Goal: Information Seeking & Learning: Check status

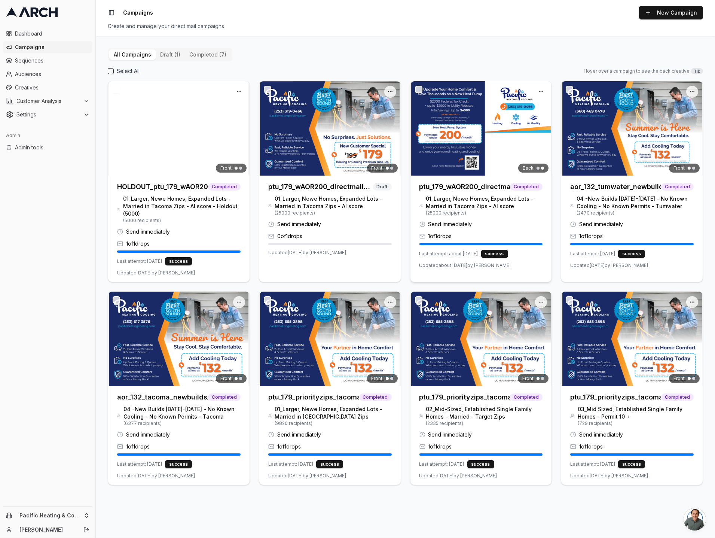
click at [453, 131] on img at bounding box center [480, 128] width 141 height 94
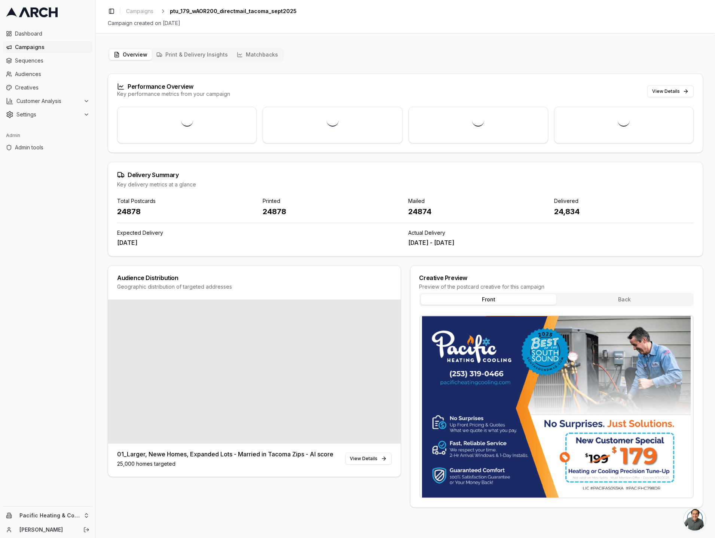
click at [253, 51] on button "Matchbacks" at bounding box center [257, 54] width 50 height 10
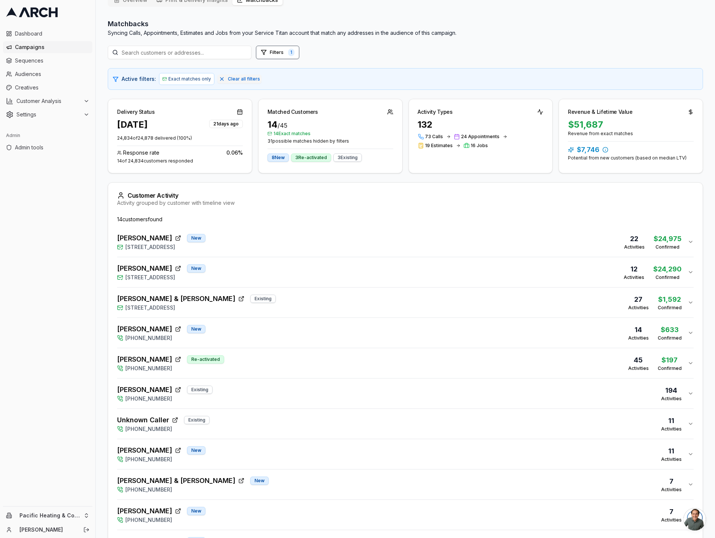
scroll to position [55, 0]
click at [300, 271] on div "Heidi Miller New 1530 Cherry Avenue, Fircrest, WA 98466 12 Activities $24,290 C…" at bounding box center [402, 271] width 570 height 18
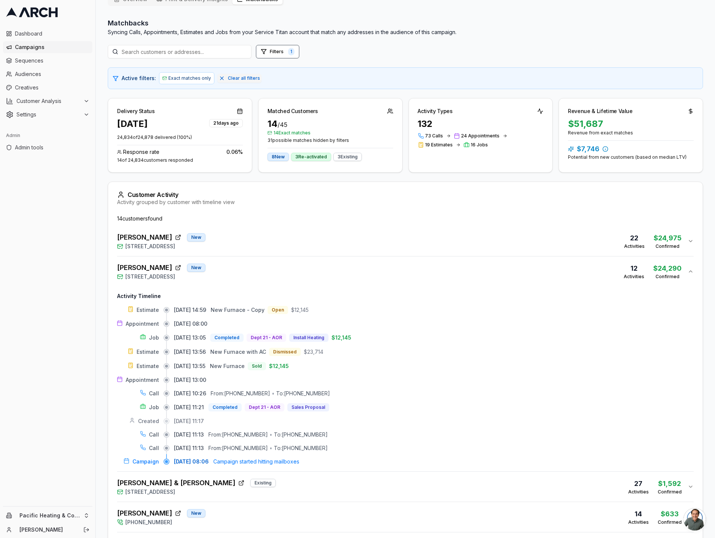
click at [300, 271] on div "Heidi Miller New 1530 Cherry Avenue, Fircrest, WA 98466 12 Activities $24,290 C…" at bounding box center [402, 271] width 570 height 18
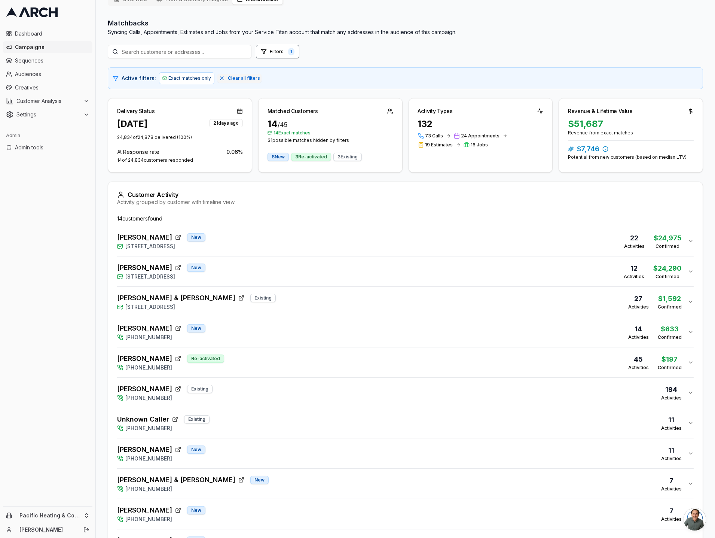
click at [301, 250] on button "Dave Houser New 715 North Sunset Drive, Tacoma, WA 98406 22 Activities $24,975 …" at bounding box center [405, 241] width 576 height 30
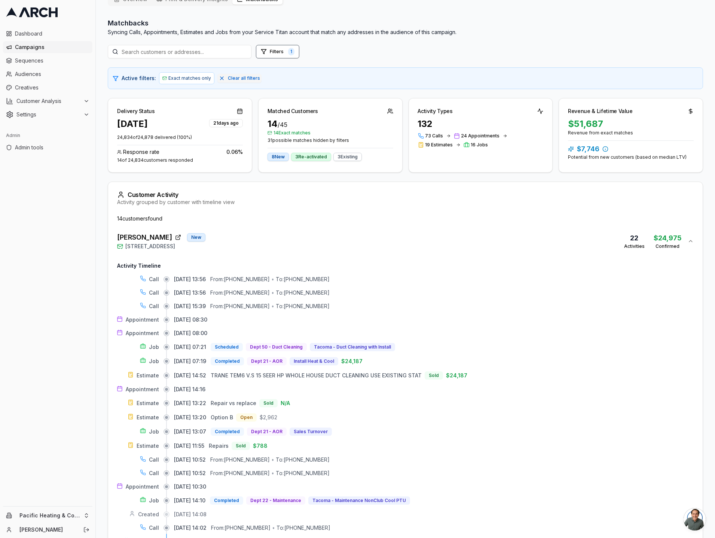
click at [302, 244] on div "Dave Houser New 715 North Sunset Drive, Tacoma, WA 98406 22 Activities $24,975 …" at bounding box center [402, 241] width 570 height 18
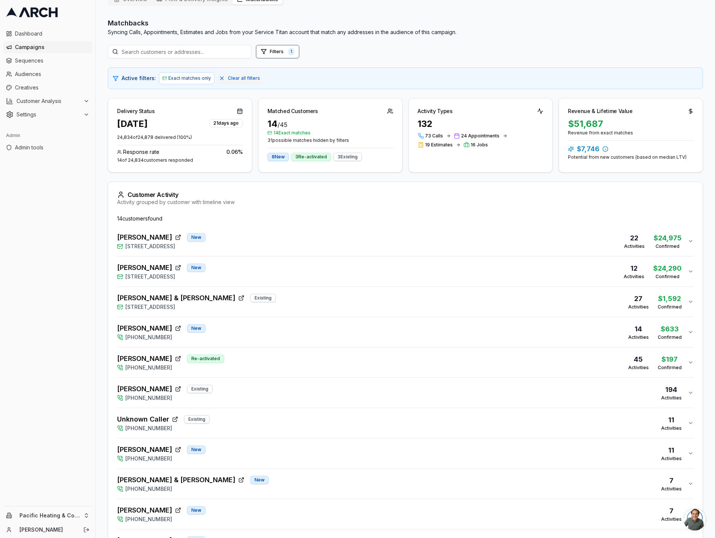
click at [300, 280] on button "Heidi Miller New 1530 Cherry Avenue, Fircrest, WA 98466 12 Activities $24,290 C…" at bounding box center [405, 271] width 576 height 30
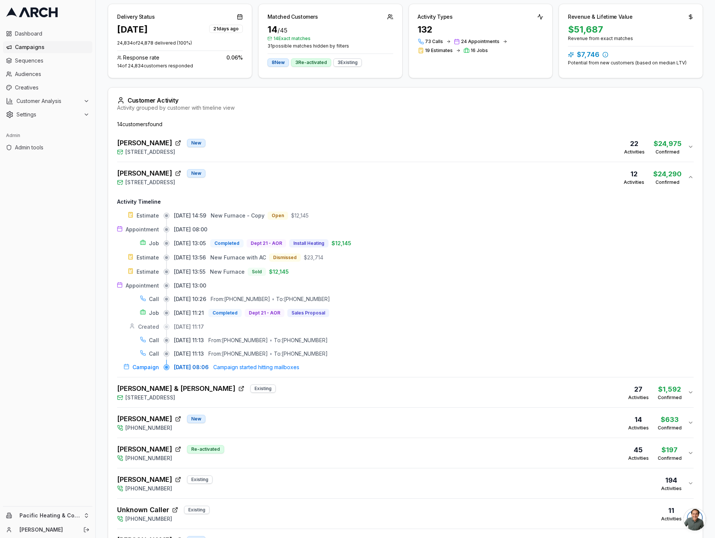
scroll to position [152, 0]
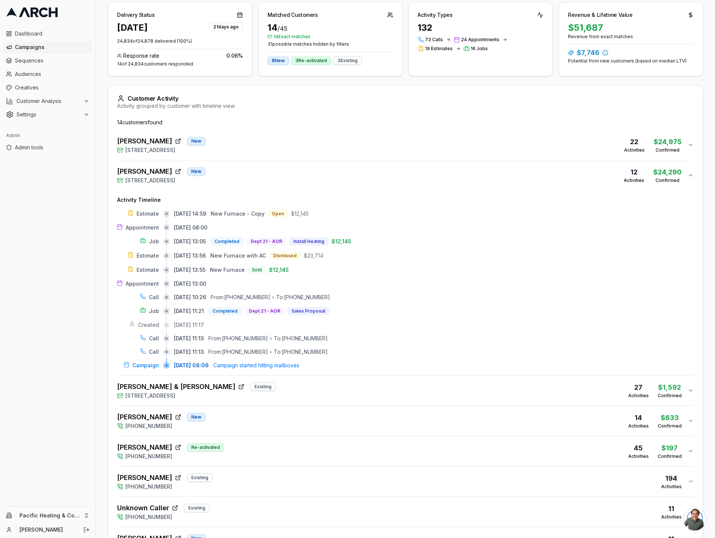
click at [311, 393] on div "Liam & Kristen Shorrock Existing 2040 North Fremont Circle, Tacoma, WA 98406 27…" at bounding box center [402, 390] width 570 height 18
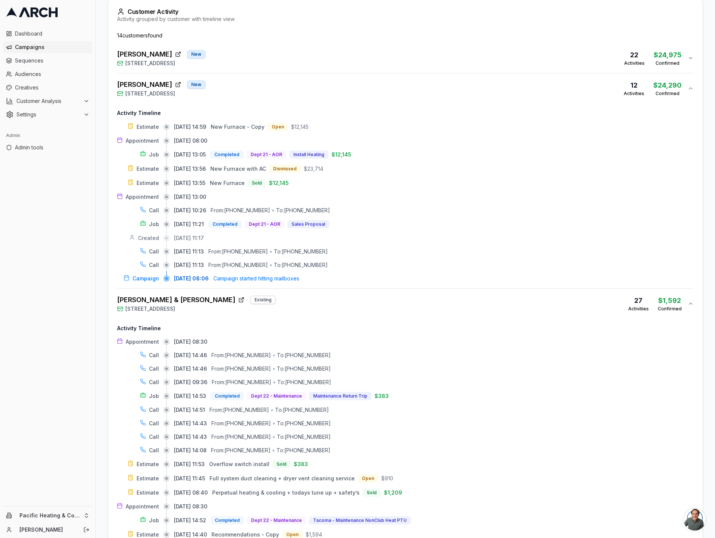
scroll to position [239, 0]
click at [323, 297] on div "Liam & Kristen Shorrock Existing 2040 North Fremont Circle, Tacoma, WA 98406 27…" at bounding box center [402, 303] width 570 height 18
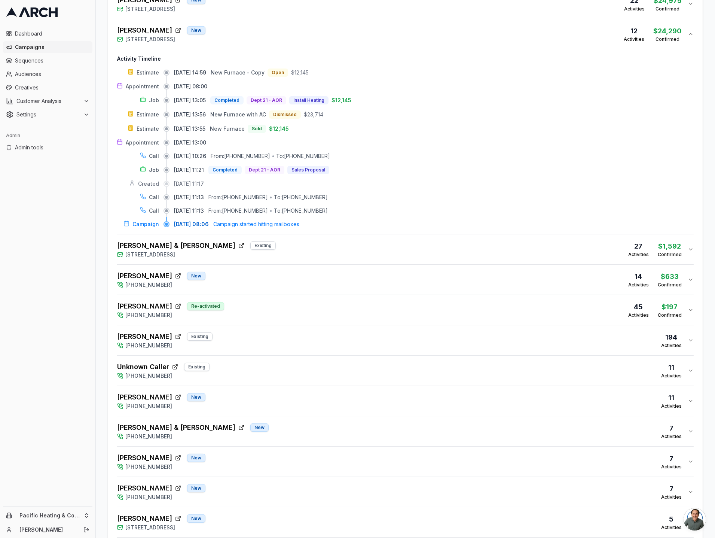
scroll to position [293, 0]
click at [323, 271] on div "Adrien McKiness New (253) 319-0466 14 Activities $633 Confirmed" at bounding box center [402, 279] width 570 height 18
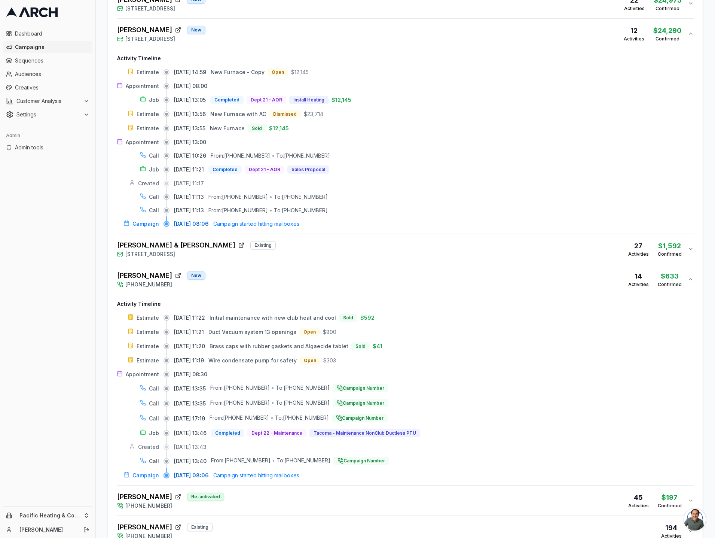
click at [323, 271] on div "Adrien McKiness New (253) 319-0466 14 Activities $633 Confirmed" at bounding box center [402, 279] width 570 height 18
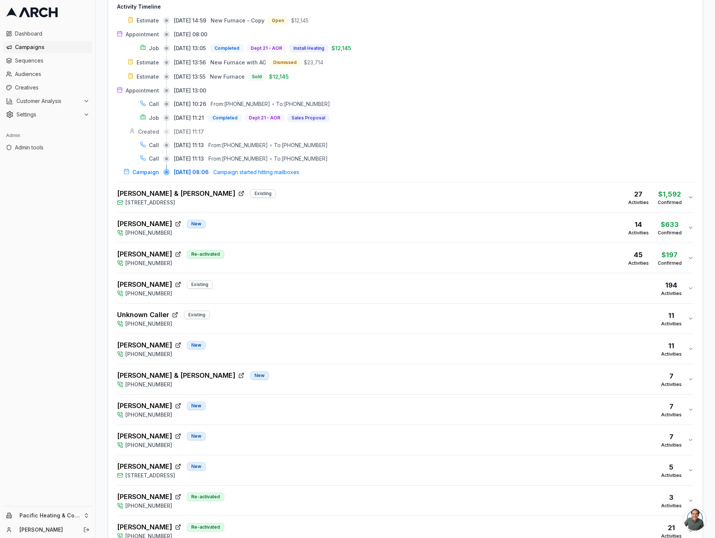
scroll to position [345, 0]
click at [320, 252] on div "Diane Ungerbuehler Re-activated (253) 319-0466 45 Activities $197 Confirmed" at bounding box center [402, 257] width 570 height 18
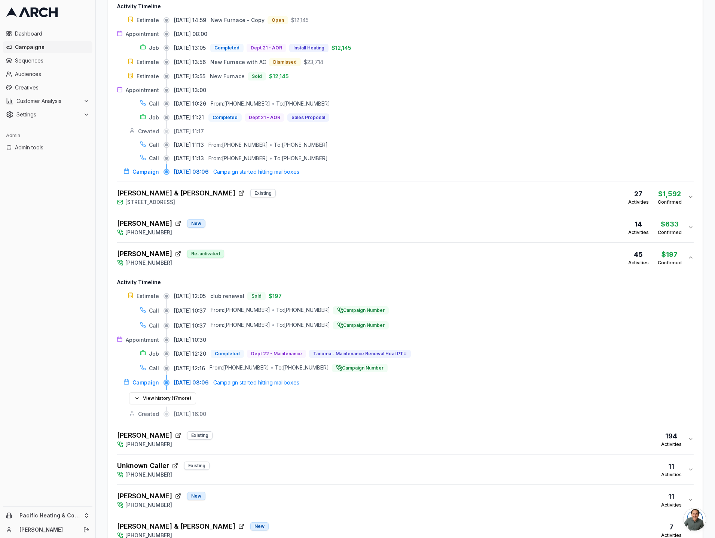
click at [320, 252] on div "Diane Ungerbuehler Re-activated (253) 319-0466 45 Activities $197 Confirmed" at bounding box center [402, 257] width 570 height 18
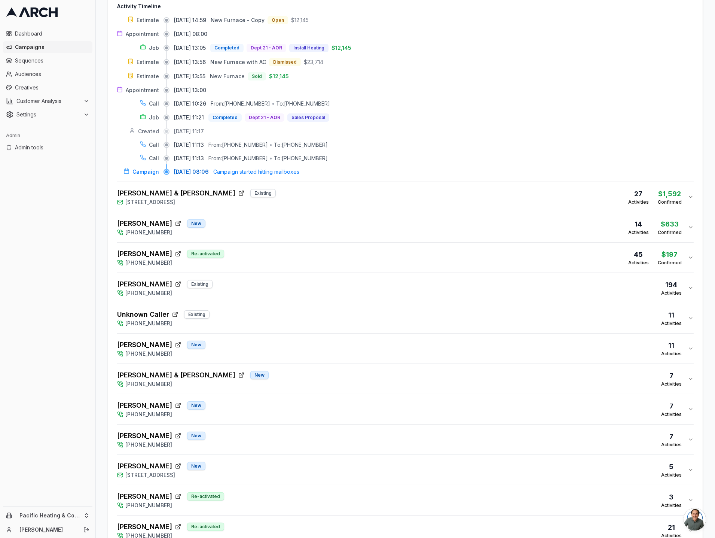
click at [331, 294] on div "Katherine Lundin Existing (253) 319-0466 194 Activities" at bounding box center [402, 288] width 570 height 18
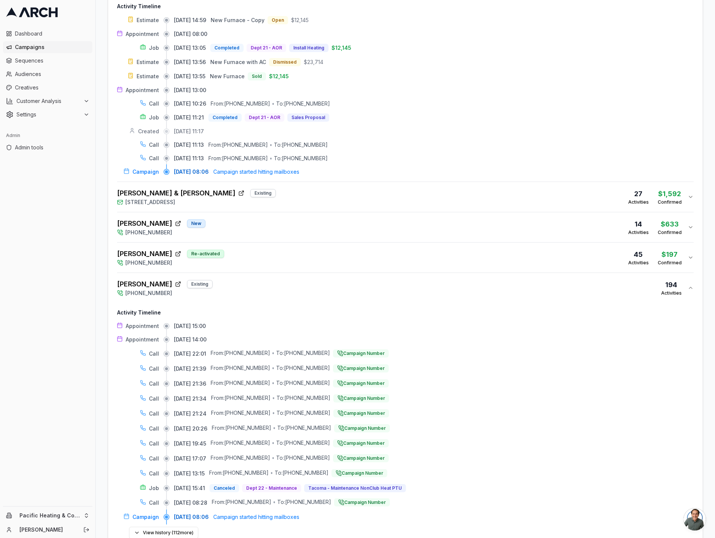
click at [331, 290] on div "Katherine Lundin Existing (253) 319-0466 194 Activities" at bounding box center [402, 288] width 570 height 18
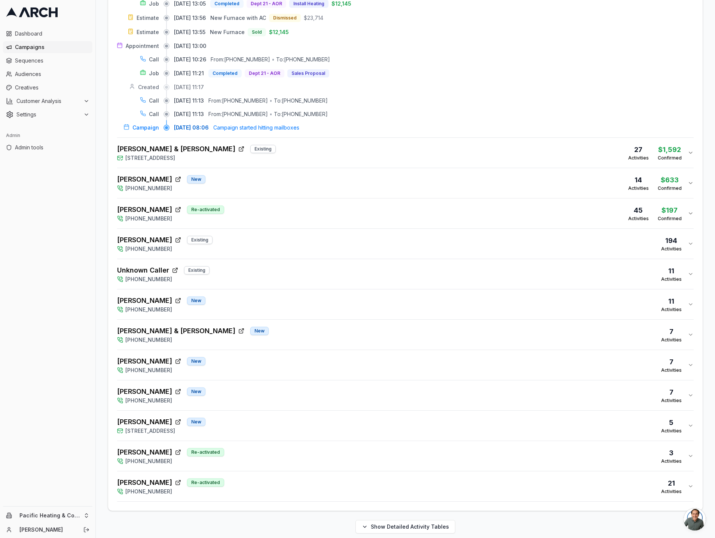
scroll to position [391, 0]
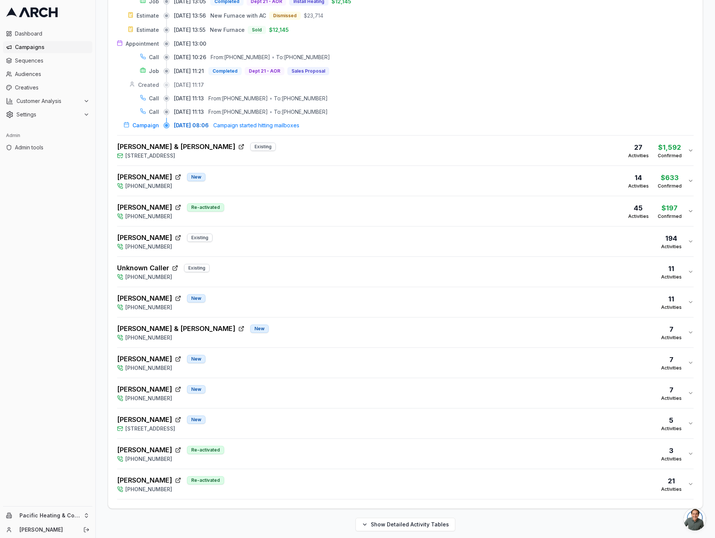
click at [327, 271] on div "Unknown Caller Existing (253) 319-0466 11 Activities" at bounding box center [402, 272] width 570 height 18
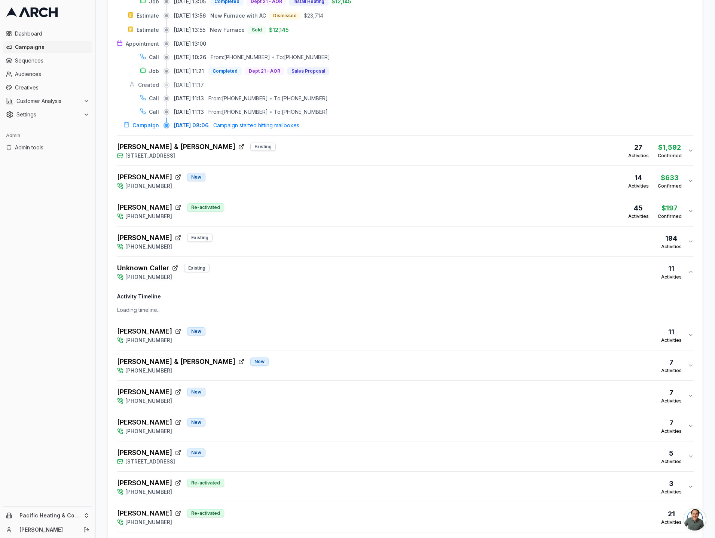
click at [327, 271] on div "Unknown Caller Existing (253) 319-0466 11 Activities" at bounding box center [402, 272] width 570 height 18
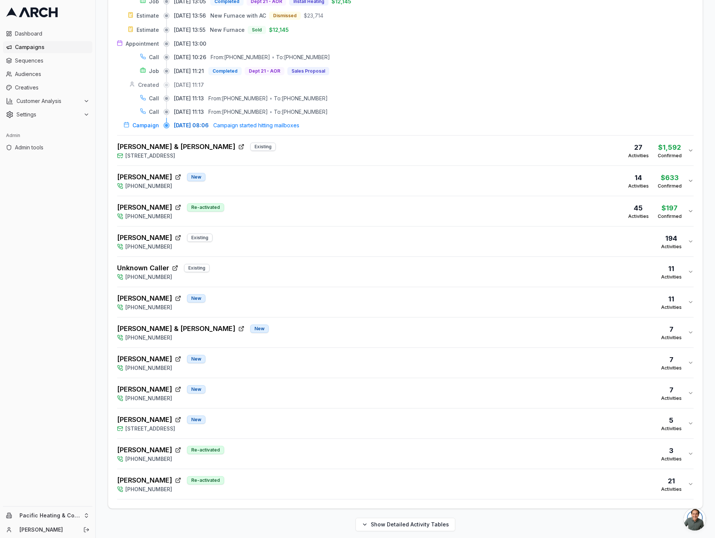
click at [313, 302] on div "Edward Harmon New (253) 319-0466 11 Activities" at bounding box center [402, 302] width 570 height 18
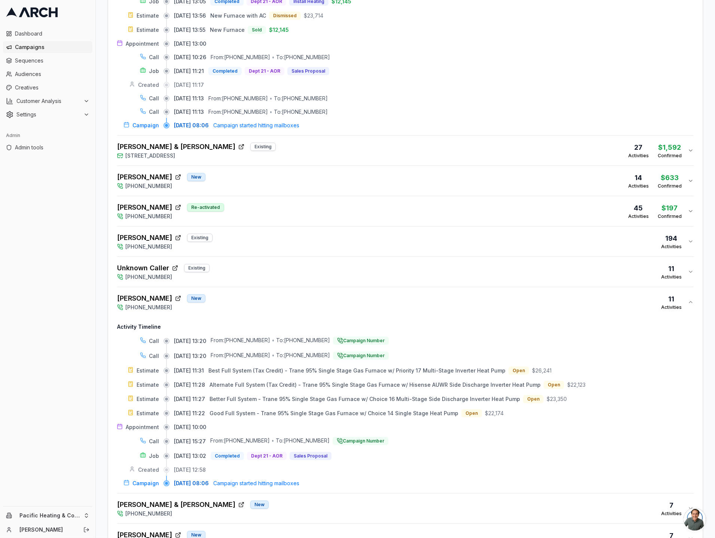
click at [313, 302] on div "Edward Harmon New (253) 319-0466 11 Activities" at bounding box center [402, 302] width 570 height 18
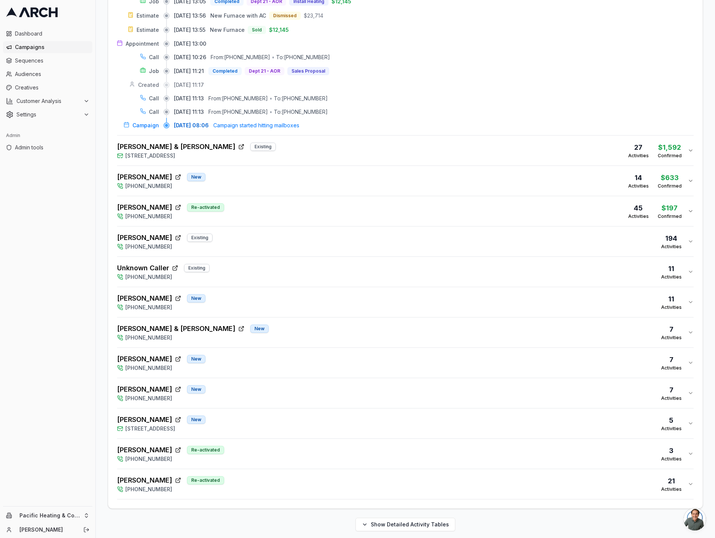
scroll to position [398, 0]
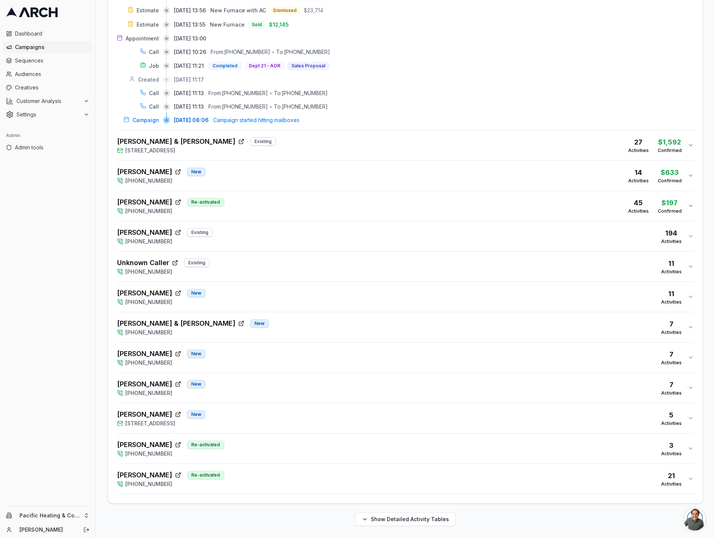
click at [308, 325] on div "Forrest & Elizabeth Cenci New (253) 319-0466 7 Activities" at bounding box center [402, 327] width 570 height 18
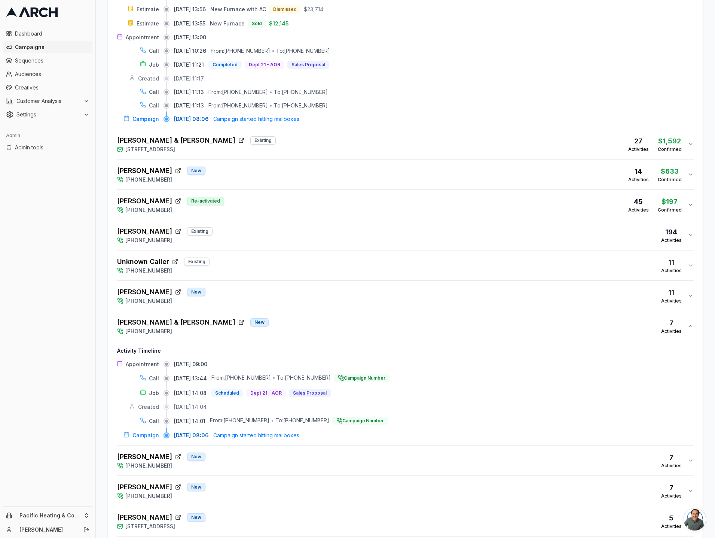
click at [308, 325] on div "Forrest & Elizabeth Cenci New (253) 319-0466 7 Activities" at bounding box center [402, 326] width 570 height 18
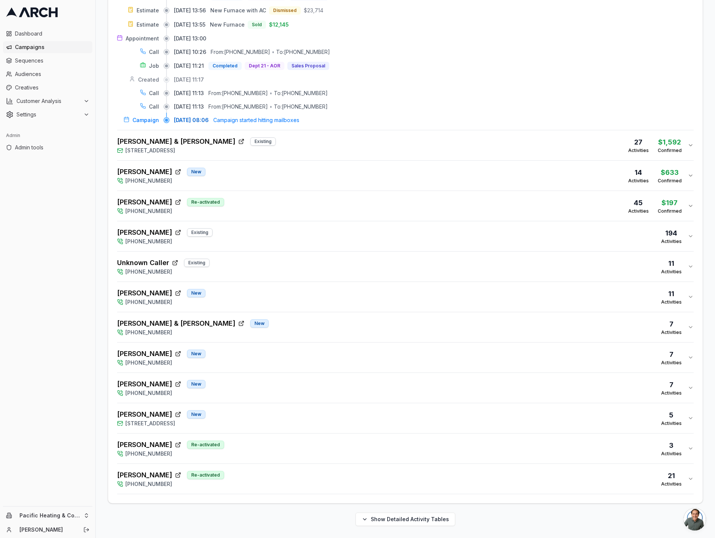
click at [323, 490] on button "Tony Chau Re-activated (253) 319-0466 21 Activities" at bounding box center [405, 478] width 576 height 30
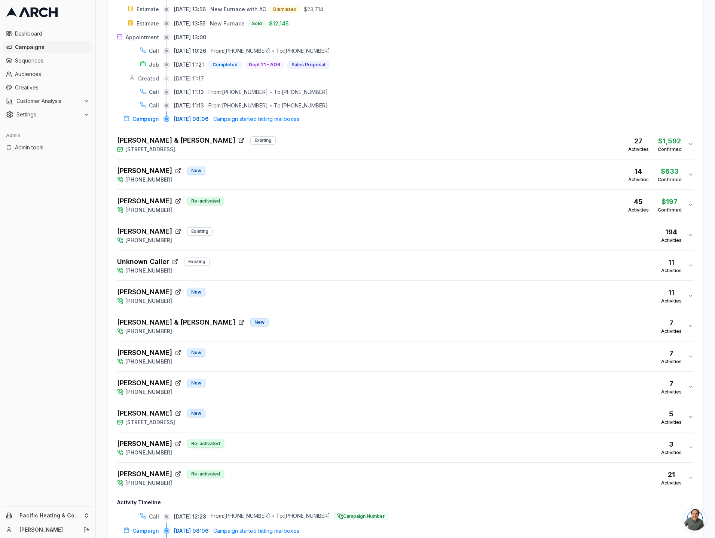
click at [319, 479] on div "Tony Chau Re-activated (253) 319-0466 21 Activities" at bounding box center [402, 477] width 570 height 18
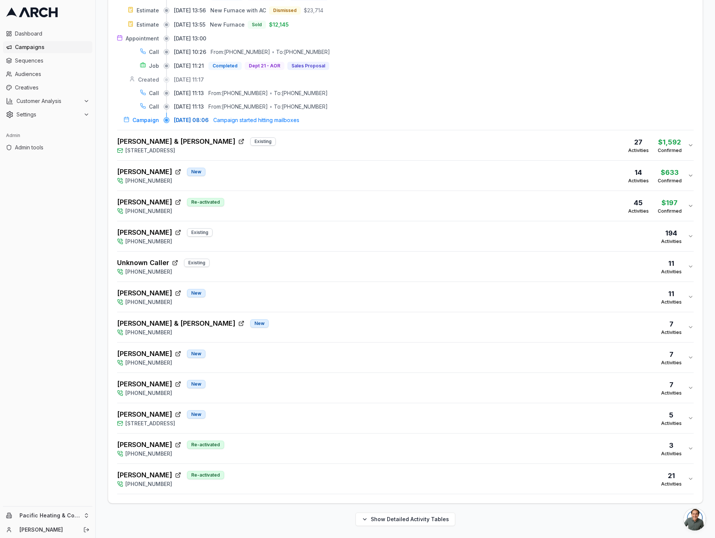
click at [319, 479] on div "Tony Chau Re-activated (253) 319-0466 21 Activities" at bounding box center [402, 478] width 570 height 18
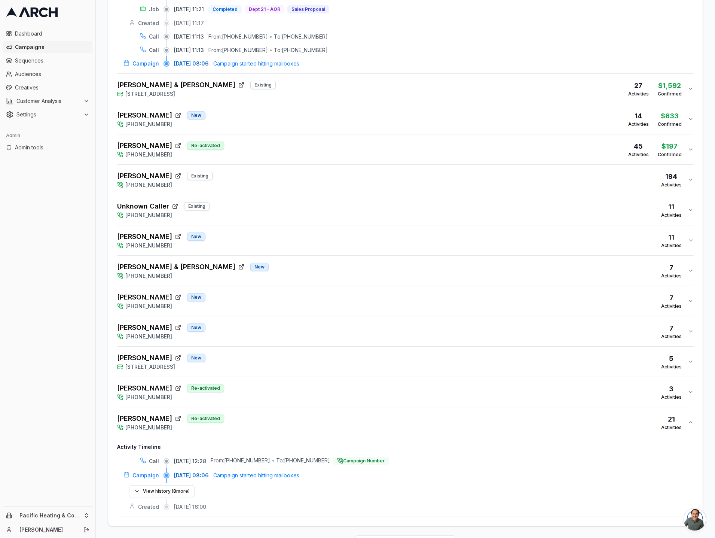
scroll to position [477, 0]
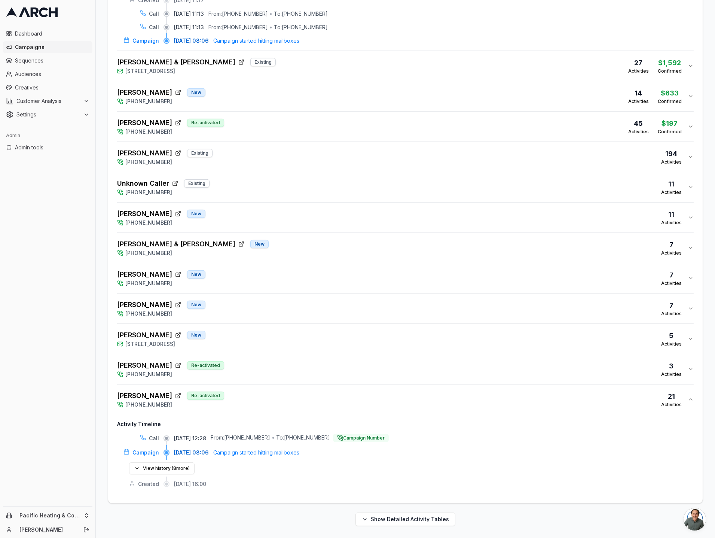
click at [316, 411] on button "Tony Chau Re-activated (253) 319-0466 21 Activities" at bounding box center [405, 399] width 576 height 30
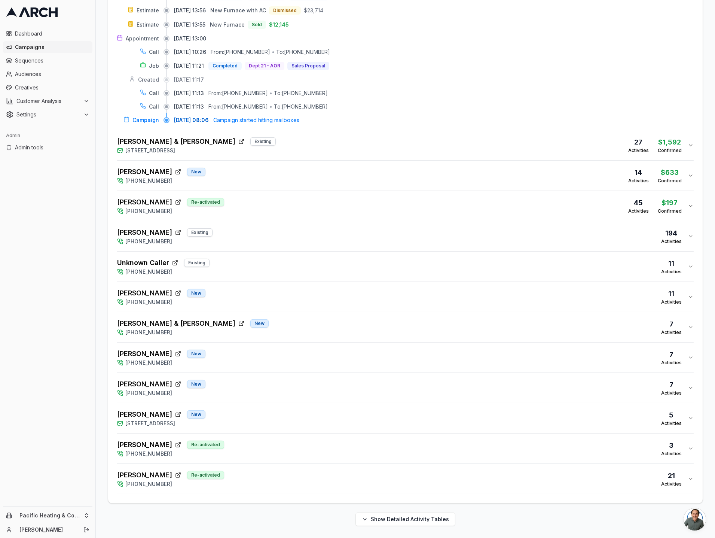
click at [297, 483] on div "Tony Chau Re-activated (253) 319-0466 21 Activities" at bounding box center [402, 478] width 570 height 18
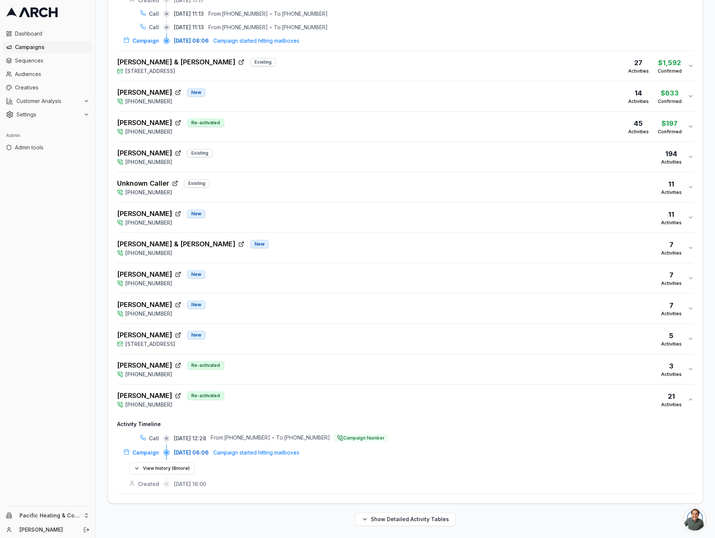
click at [296, 395] on div "Tony Chau Re-activated (253) 319-0466 21 Activities" at bounding box center [402, 399] width 570 height 18
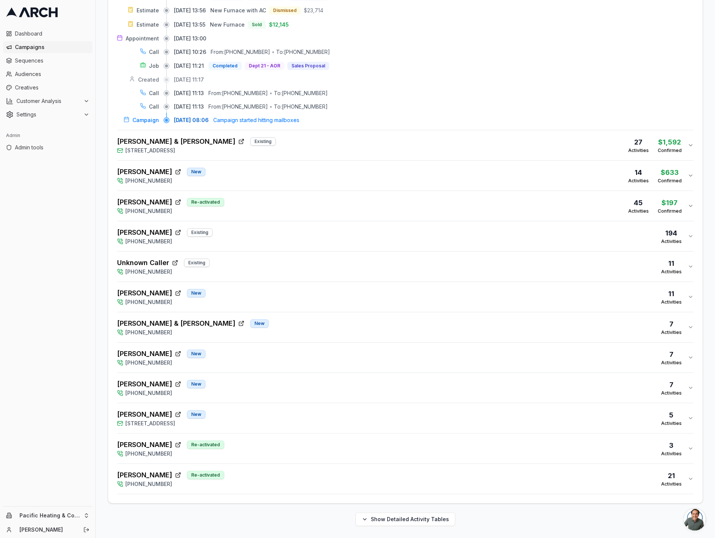
click at [284, 442] on div "MARY HOSPENTHAL Re-activated (253) 319-0466 3 Activities" at bounding box center [402, 448] width 570 height 18
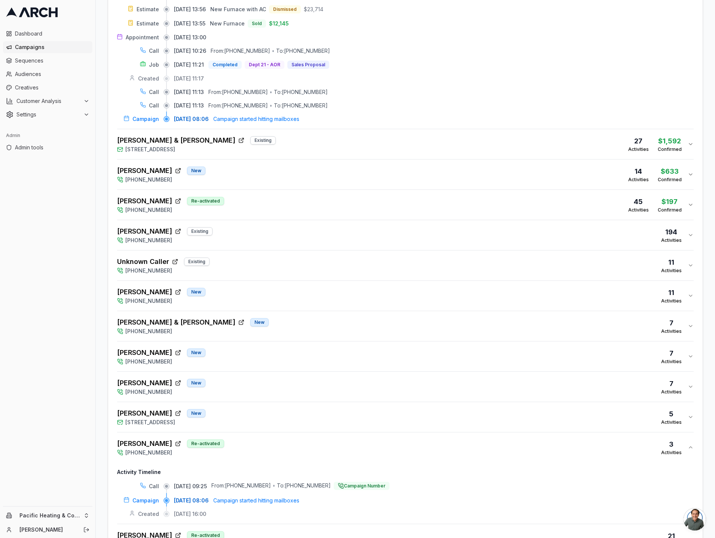
click at [284, 442] on div "MARY HOSPENTHAL Re-activated (253) 319-0466 3 Activities" at bounding box center [402, 447] width 570 height 18
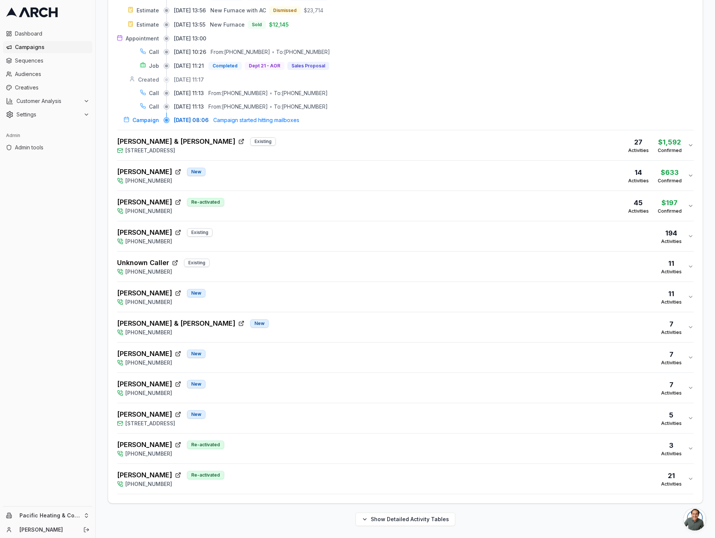
click at [284, 442] on div "MARY HOSPENTHAL Re-activated (253) 319-0466 3 Activities" at bounding box center [402, 448] width 570 height 18
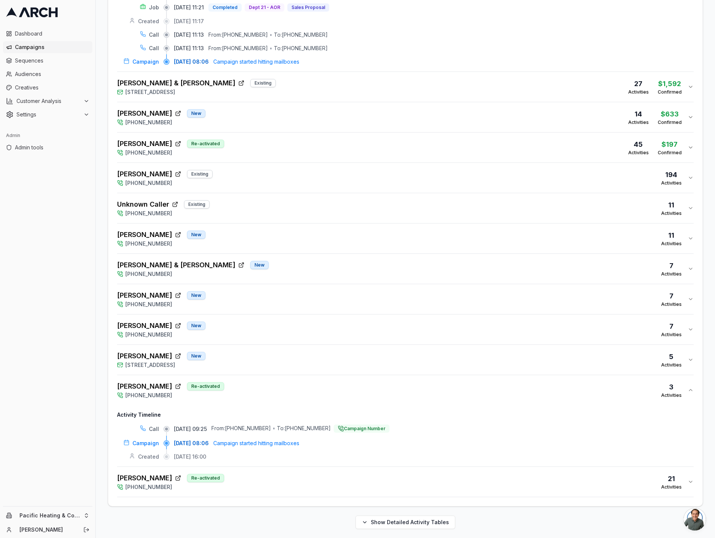
scroll to position [458, 0]
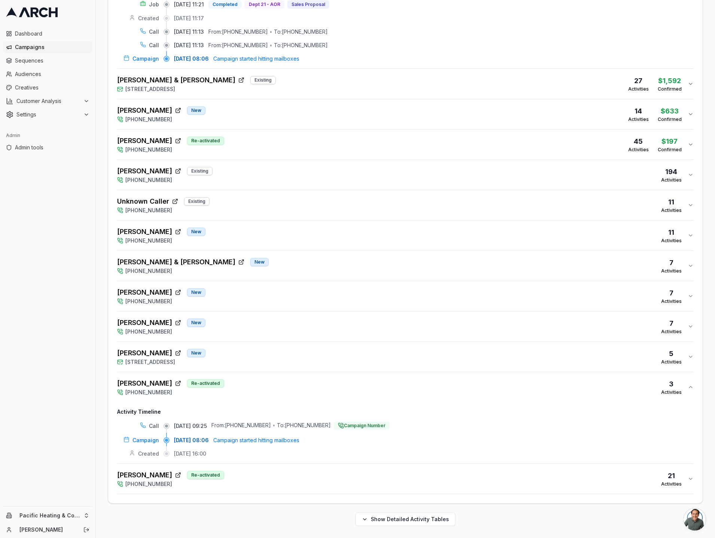
click at [245, 477] on div "Tony Chau Re-activated (253) 319-0466 21 Activities" at bounding box center [402, 478] width 570 height 18
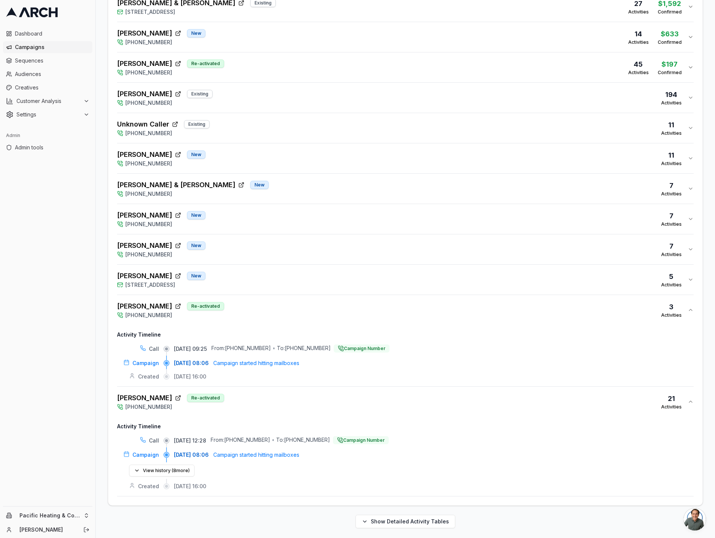
scroll to position [539, 0]
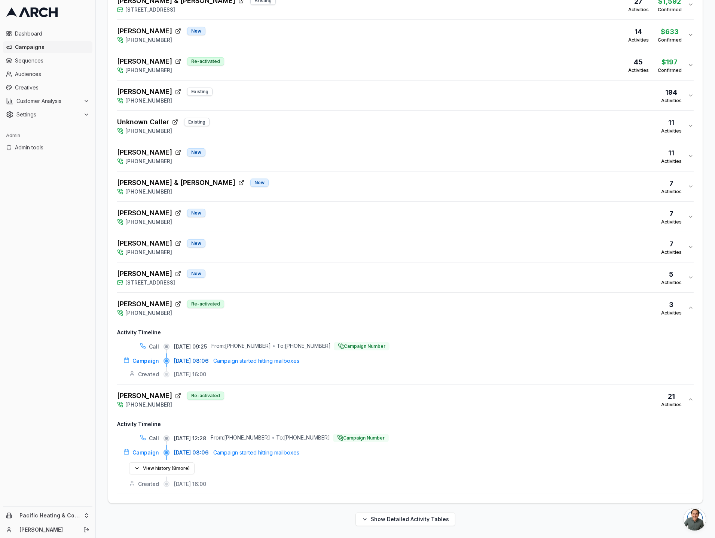
click at [277, 397] on div "Tony Chau Re-activated (253) 319-0466 21 Activities" at bounding box center [402, 399] width 570 height 18
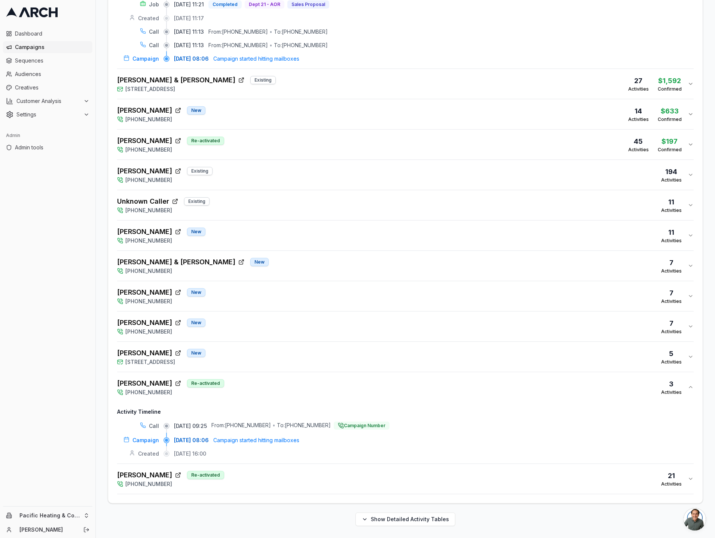
click at [279, 386] on div "MARY HOSPENTHAL Re-activated (253) 319-0466 3 Activities" at bounding box center [402, 387] width 570 height 18
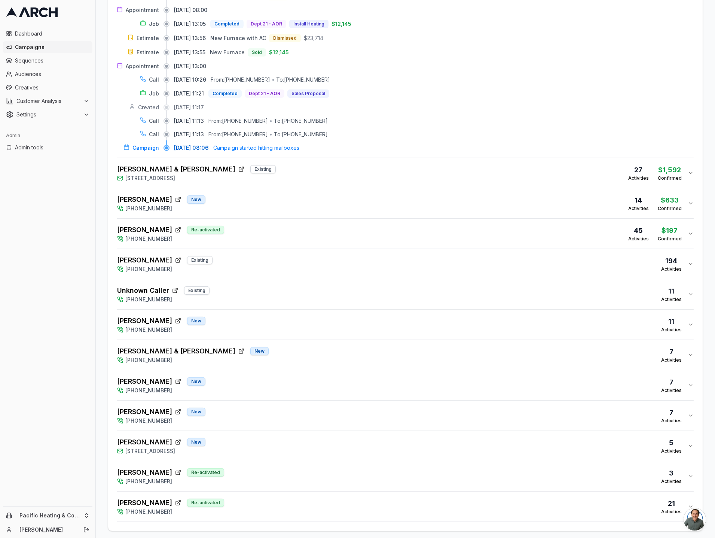
scroll to position [313, 0]
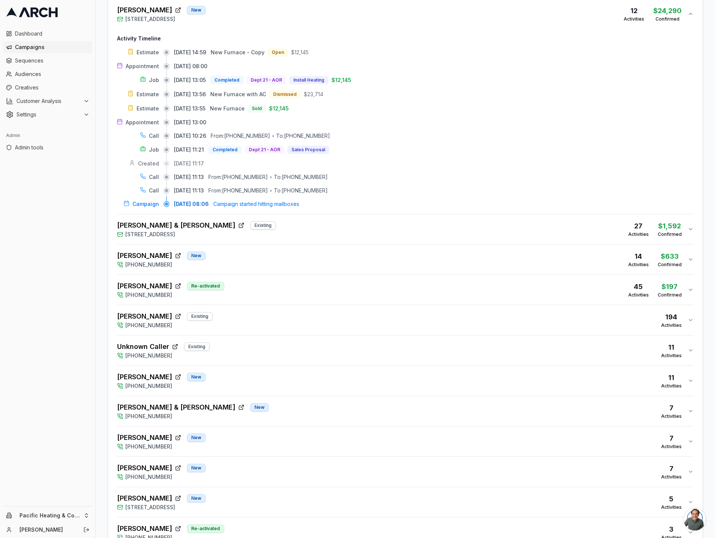
click at [275, 288] on div "Diane Ungerbuehler Re-activated (253) 319-0466 45 Activities $197 Confirmed" at bounding box center [402, 290] width 570 height 18
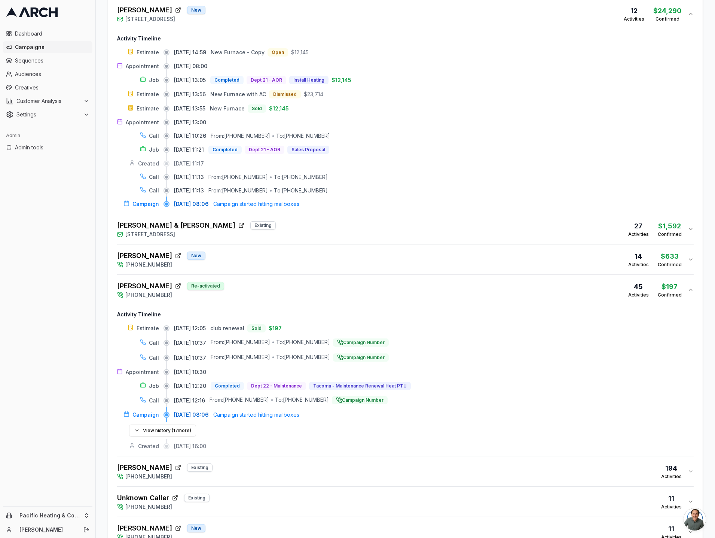
click at [275, 288] on div "Diane Ungerbuehler Re-activated (253) 319-0466 45 Activities $197 Confirmed" at bounding box center [402, 290] width 570 height 18
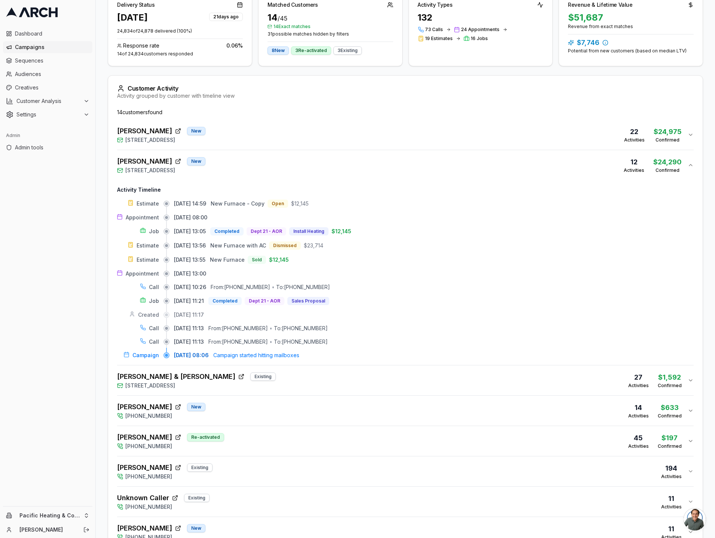
scroll to position [161, 0]
click at [328, 163] on div "Heidi Miller New 1530 Cherry Avenue, Fircrest, WA 98466 12 Activities $24,290 C…" at bounding box center [402, 166] width 570 height 18
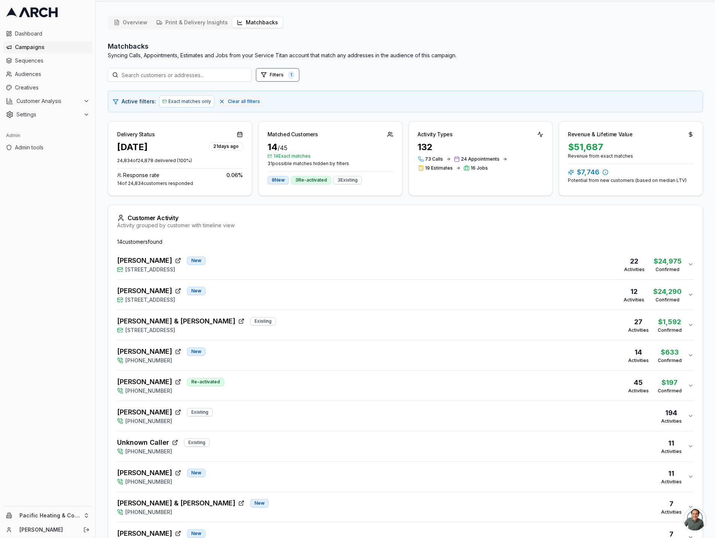
scroll to position [0, 0]
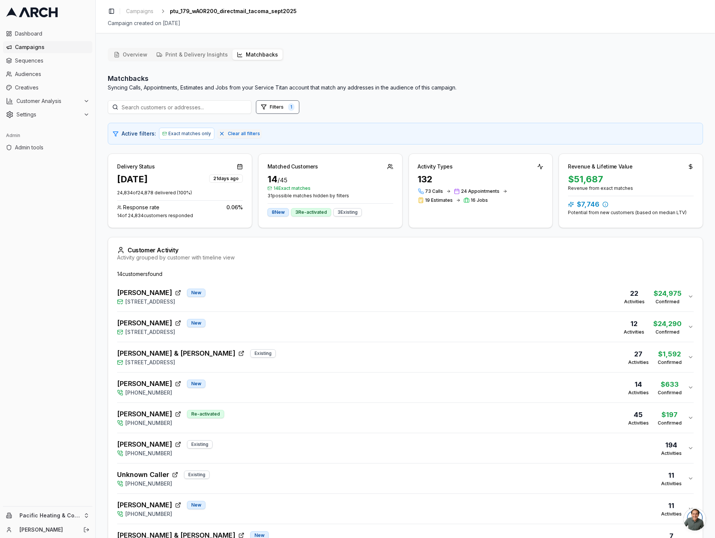
click at [138, 57] on button "Overview" at bounding box center [130, 54] width 43 height 10
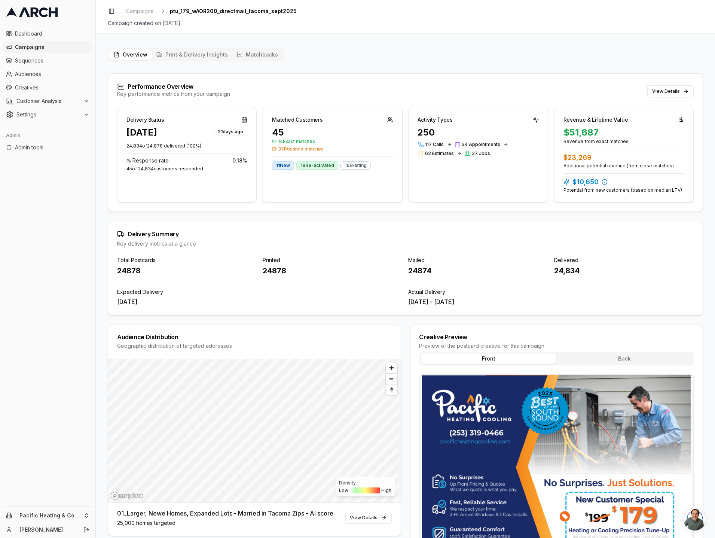
click at [48, 47] on span "Campaigns" at bounding box center [52, 46] width 74 height 7
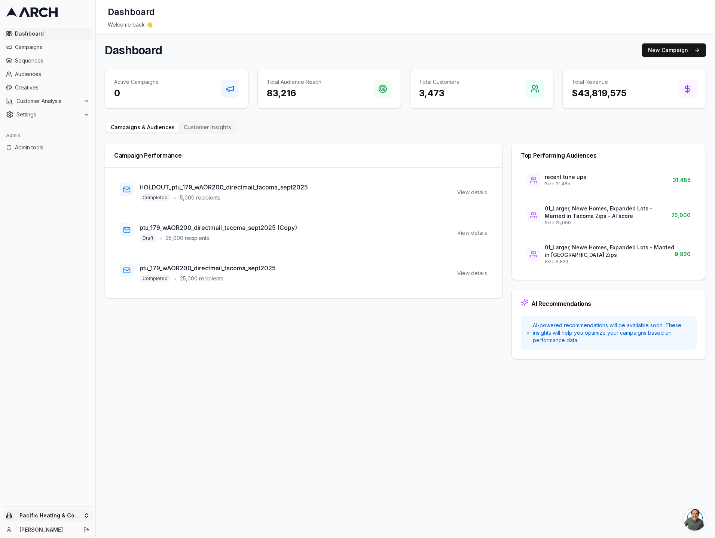
click at [84, 519] on html "Dashboard Campaigns Sequences Audiences Creatives Customer Analysis Settings Ad…" at bounding box center [357, 269] width 715 height 538
click at [128, 398] on input "text" at bounding box center [143, 399] width 68 height 15
type input "superi"
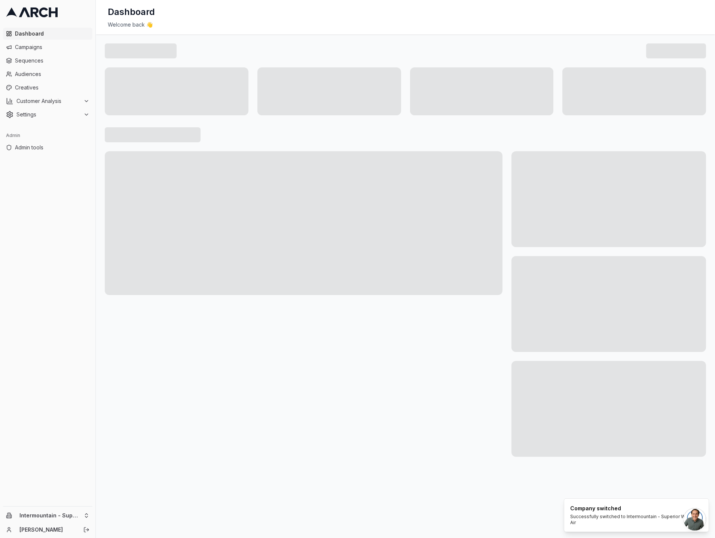
click at [142, 408] on div at bounding box center [304, 303] width 398 height 305
click at [99, 425] on main at bounding box center [405, 249] width 619 height 431
